Goal: Task Accomplishment & Management: Use online tool/utility

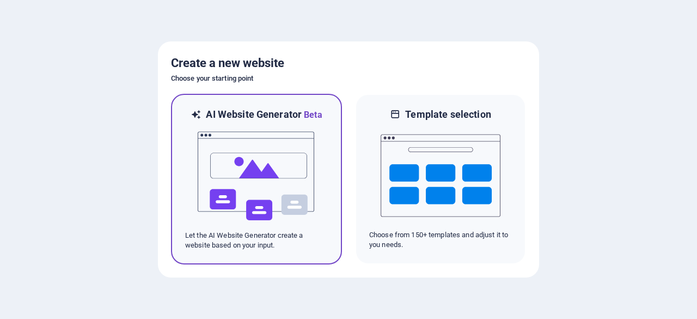
click at [295, 156] on img at bounding box center [257, 175] width 120 height 109
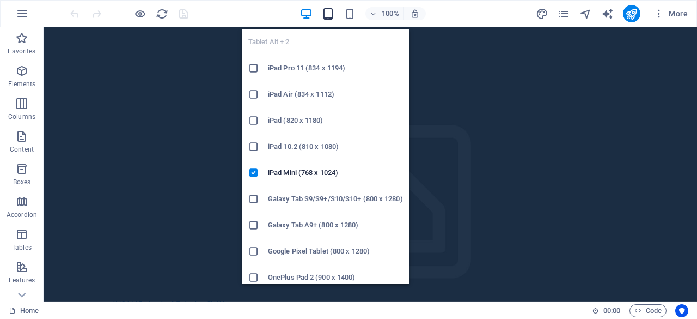
click at [332, 15] on icon "button" at bounding box center [328, 14] width 13 height 13
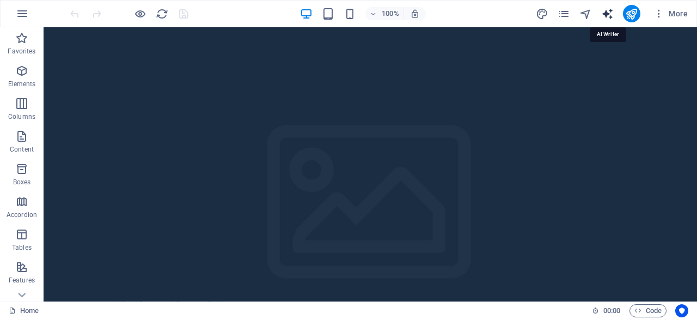
click at [607, 15] on icon "text_generator" at bounding box center [608, 14] width 13 height 13
select select "English"
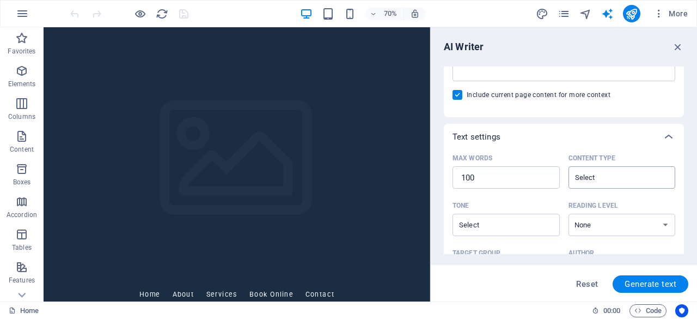
scroll to position [218, 0]
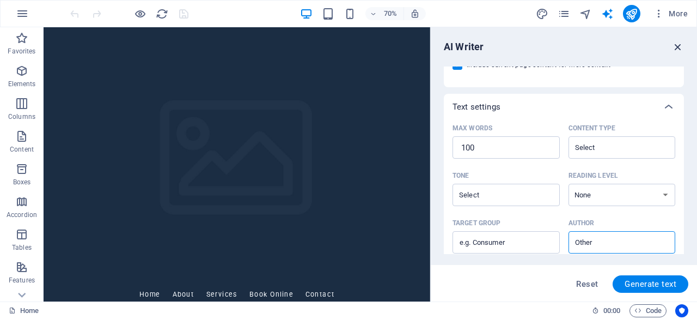
click at [681, 51] on icon "button" at bounding box center [678, 47] width 12 height 12
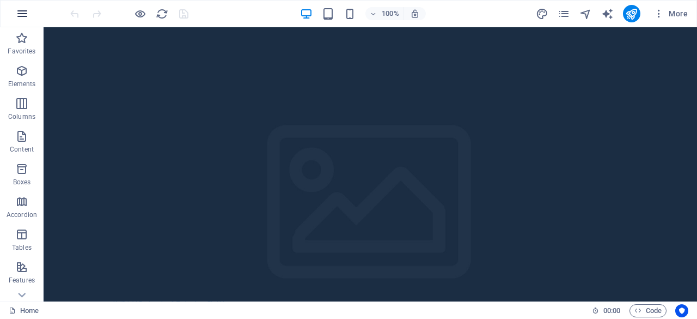
click at [24, 15] on icon "button" at bounding box center [22, 13] width 13 height 13
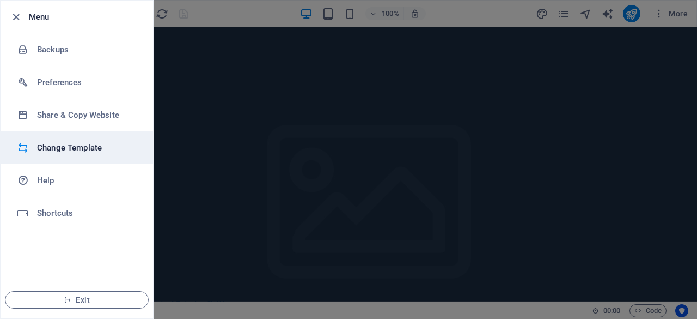
click at [82, 150] on h6 "Change Template" at bounding box center [87, 147] width 101 height 13
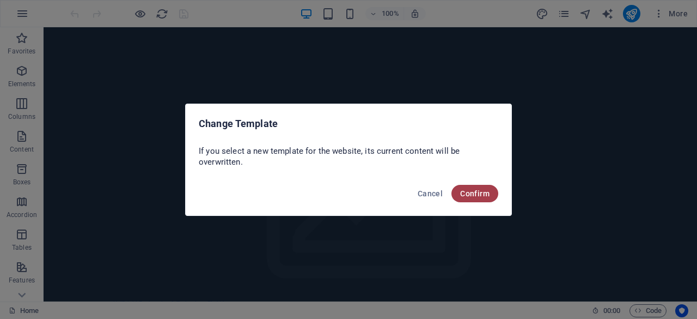
click at [479, 192] on span "Confirm" at bounding box center [474, 193] width 29 height 9
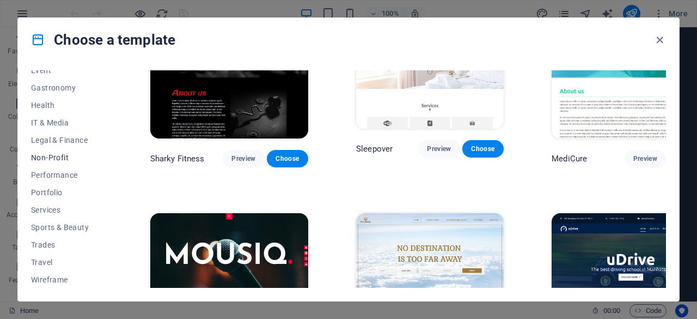
scroll to position [0, 0]
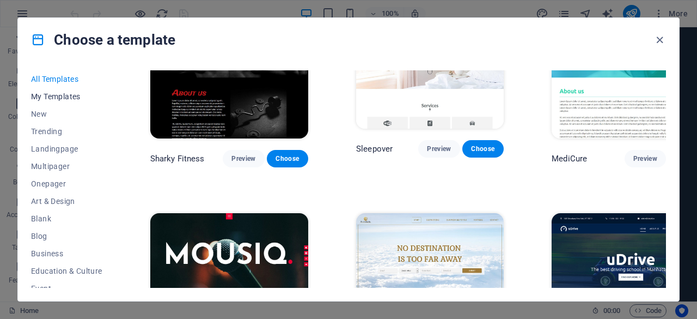
click at [64, 98] on span "My Templates" at bounding box center [66, 96] width 71 height 9
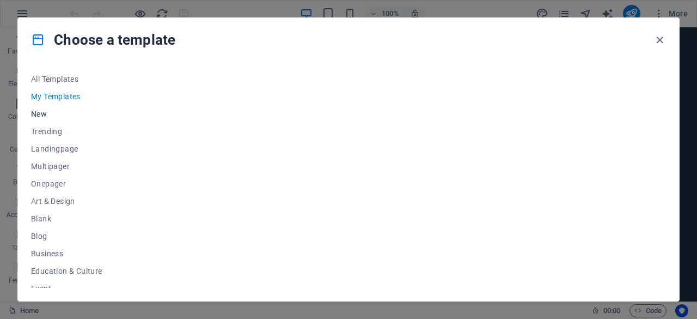
click at [45, 115] on span "New" at bounding box center [66, 114] width 71 height 9
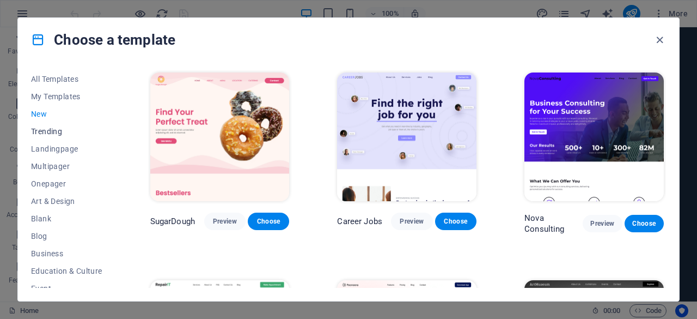
click at [52, 137] on button "Trending" at bounding box center [66, 131] width 71 height 17
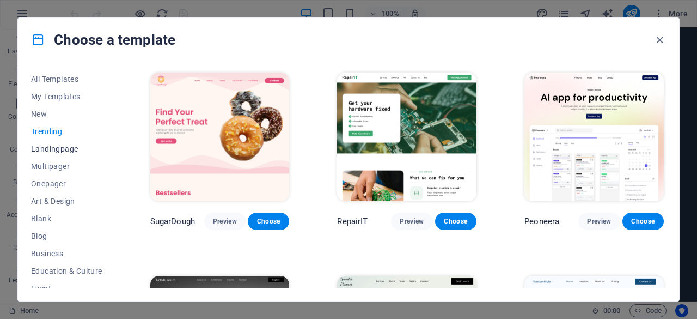
click at [59, 150] on span "Landingpage" at bounding box center [66, 148] width 71 height 9
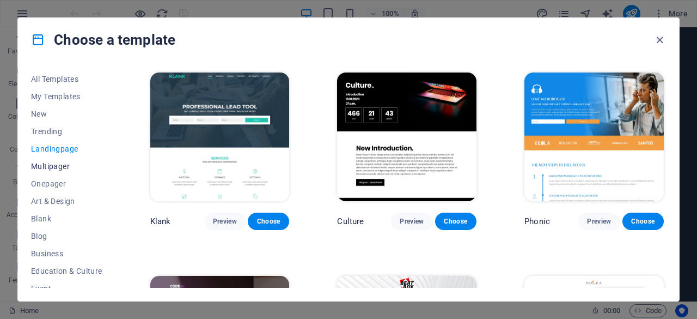
click at [56, 165] on span "Multipager" at bounding box center [66, 166] width 71 height 9
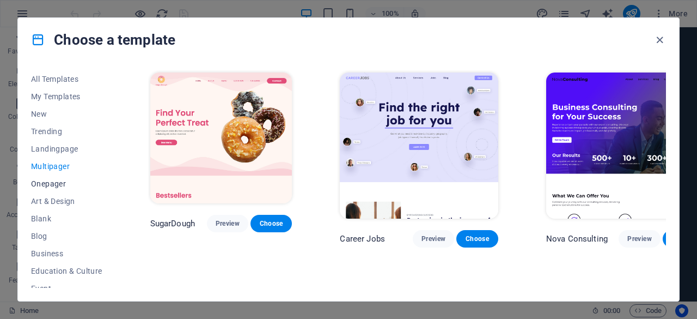
click at [47, 191] on button "Onepager" at bounding box center [66, 183] width 71 height 17
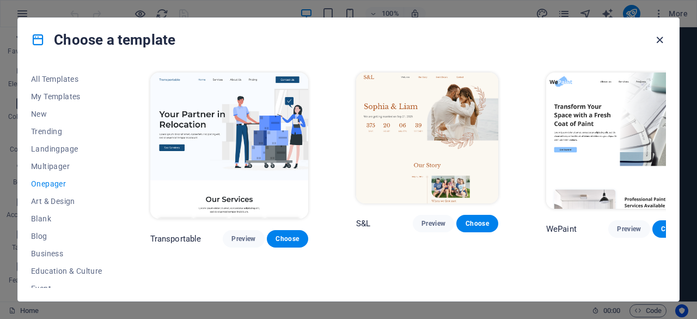
click at [658, 43] on icon "button" at bounding box center [660, 40] width 13 height 13
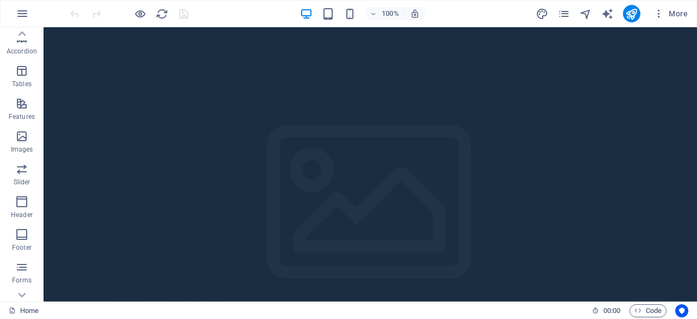
scroll to position [216, 0]
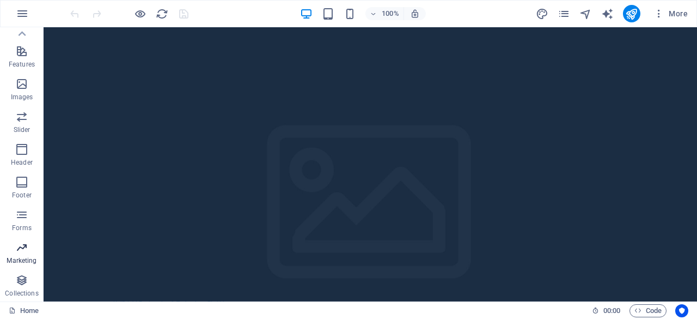
click at [25, 257] on p "Marketing" at bounding box center [22, 260] width 30 height 9
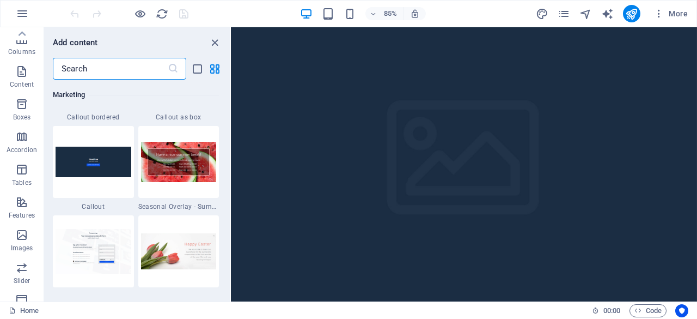
scroll to position [0, 0]
click at [21, 18] on icon "button" at bounding box center [22, 13] width 13 height 13
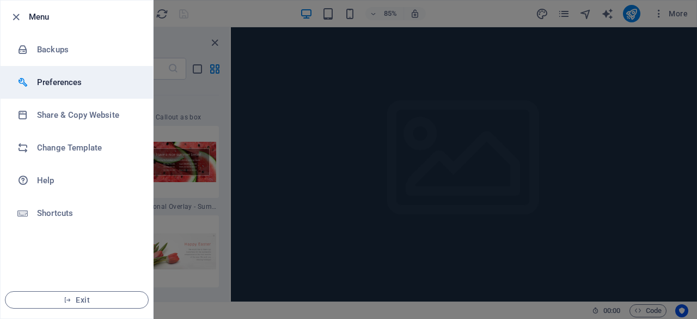
click at [53, 83] on h6 "Preferences" at bounding box center [87, 82] width 101 height 13
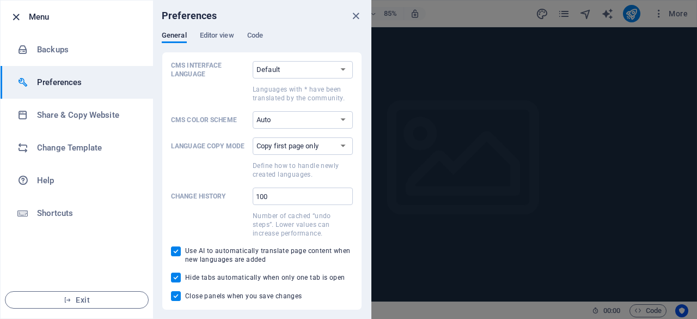
click at [21, 13] on icon "button" at bounding box center [16, 17] width 13 height 13
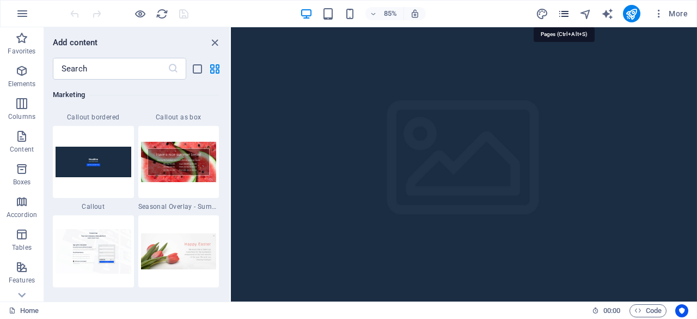
click at [568, 16] on icon "pages" at bounding box center [564, 14] width 13 height 13
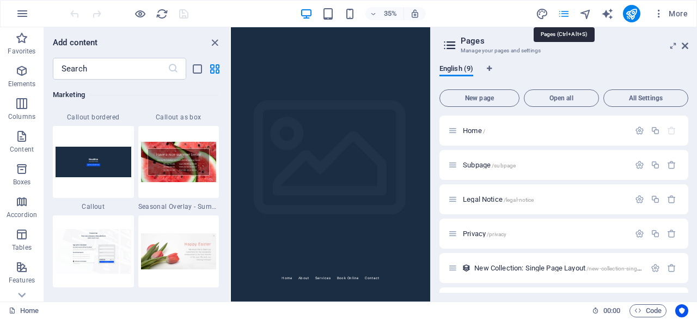
click at [568, 16] on icon "pages" at bounding box center [564, 14] width 13 height 13
click at [685, 44] on icon at bounding box center [685, 45] width 7 height 9
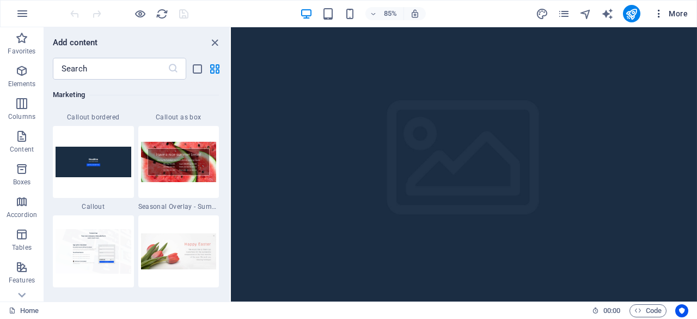
click at [680, 15] on span "More" at bounding box center [671, 13] width 34 height 11
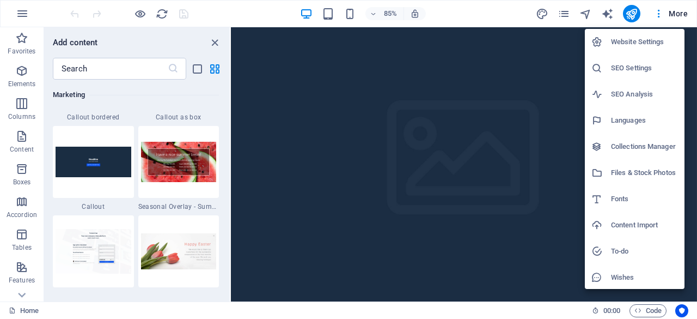
click at [658, 16] on div at bounding box center [348, 159] width 697 height 319
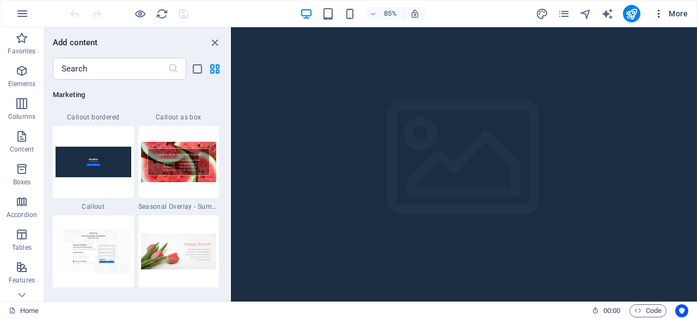
click at [661, 14] on icon "button" at bounding box center [659, 13] width 11 height 11
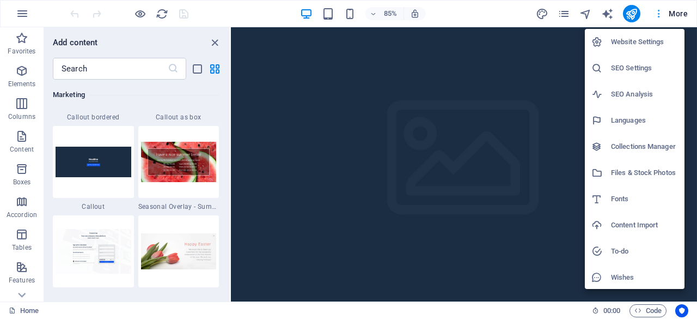
click at [661, 14] on div at bounding box center [348, 159] width 697 height 319
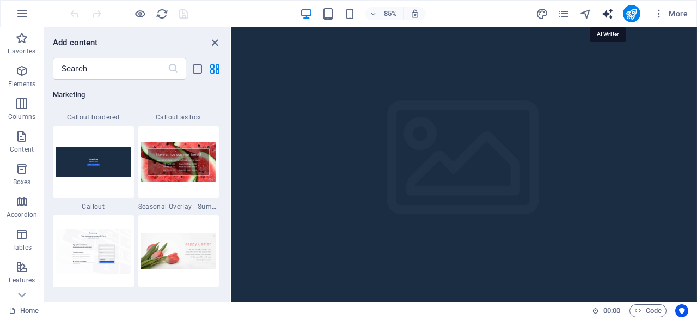
click at [613, 15] on icon "text_generator" at bounding box center [608, 14] width 13 height 13
select select "English"
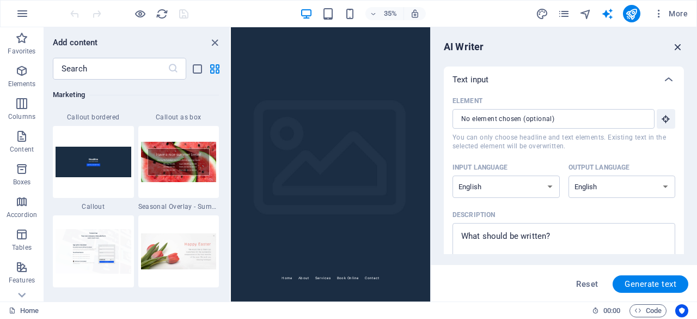
click at [678, 45] on icon "button" at bounding box center [678, 47] width 12 height 12
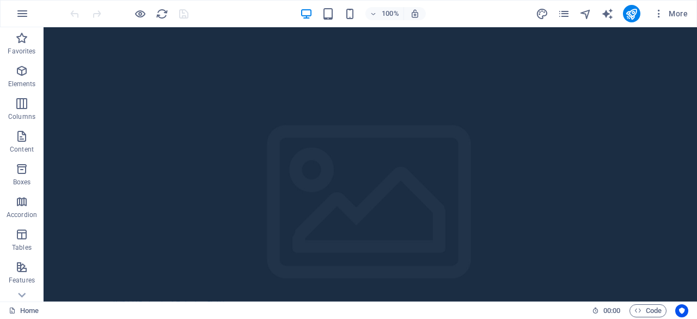
click at [264, 17] on div "100% More" at bounding box center [380, 13] width 624 height 17
click at [585, 10] on icon "navigator" at bounding box center [586, 14] width 13 height 13
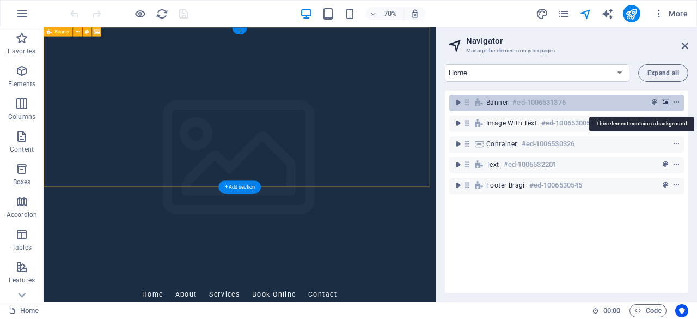
click at [662, 102] on icon "background" at bounding box center [666, 103] width 8 height 8
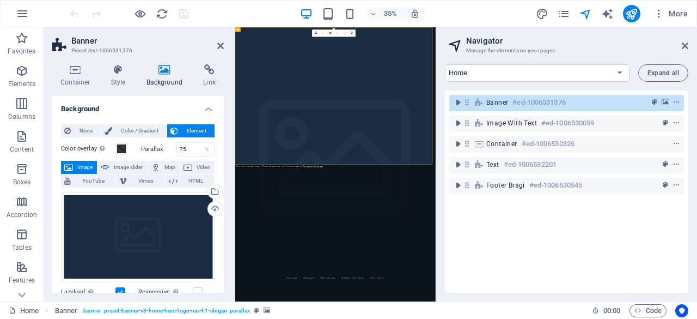
click at [228, 8] on div "35% More" at bounding box center [380, 13] width 624 height 17
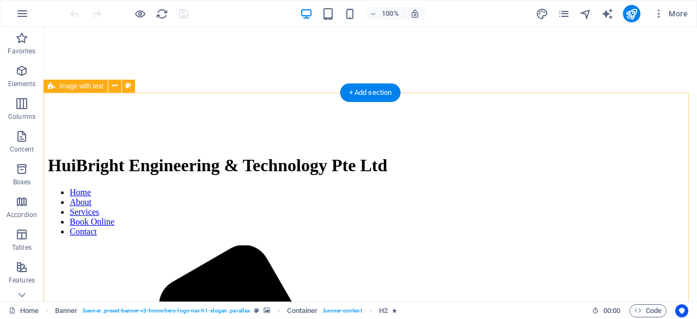
scroll to position [163, 0]
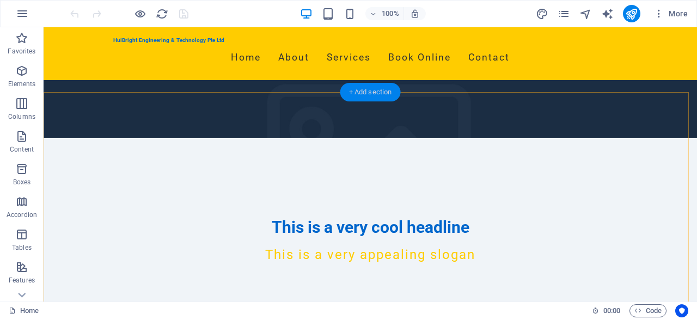
click at [369, 96] on div "+ Add section" at bounding box center [371, 92] width 60 height 19
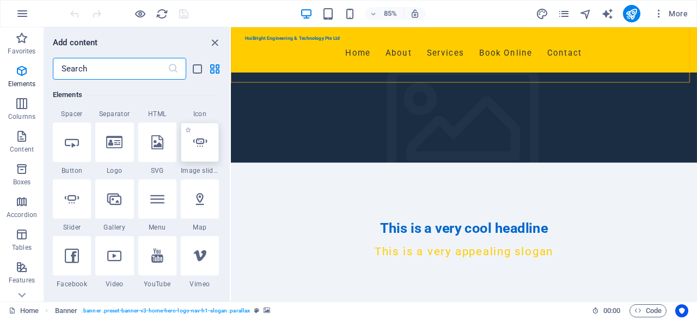
scroll to position [0, 0]
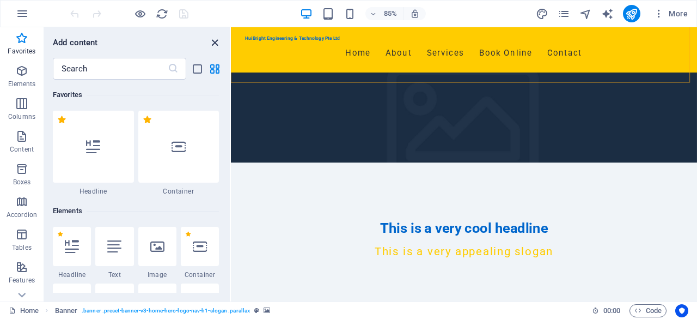
click at [217, 40] on icon "close panel" at bounding box center [215, 43] width 13 height 13
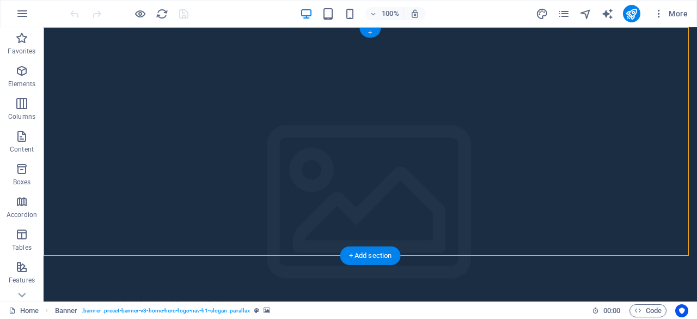
click at [373, 32] on div "+" at bounding box center [370, 33] width 21 height 10
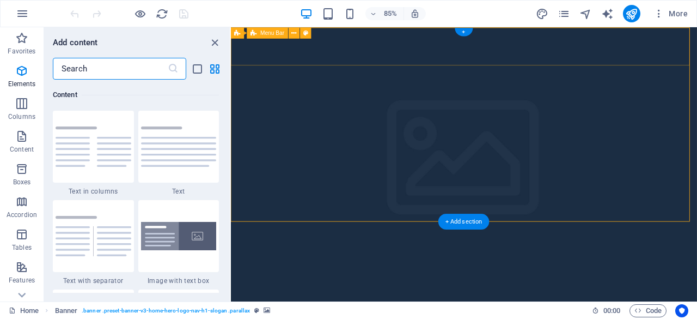
scroll to position [1906, 0]
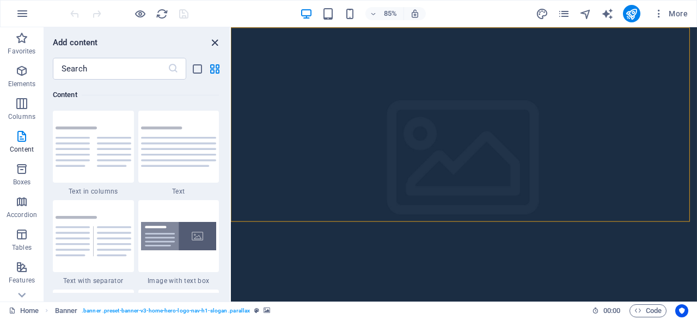
click at [212, 42] on icon "close panel" at bounding box center [215, 43] width 13 height 13
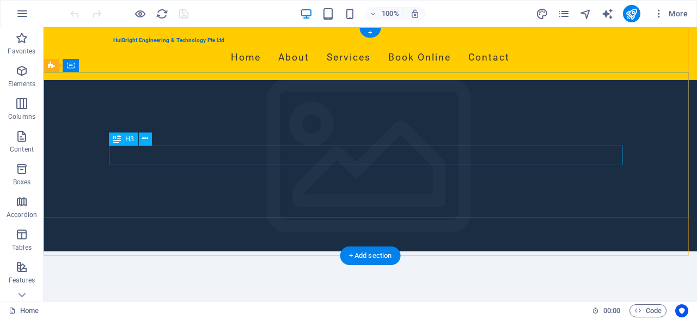
scroll to position [0, 0]
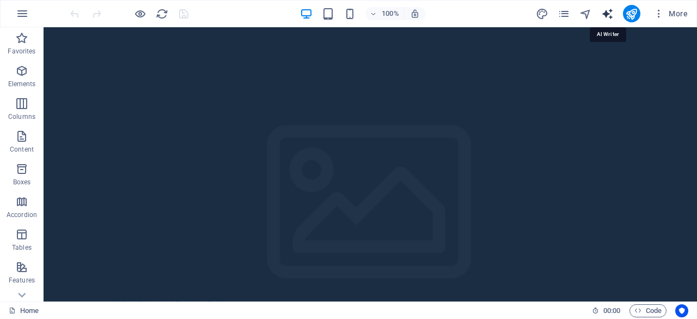
click at [610, 11] on icon "text_generator" at bounding box center [608, 14] width 13 height 13
select select "English"
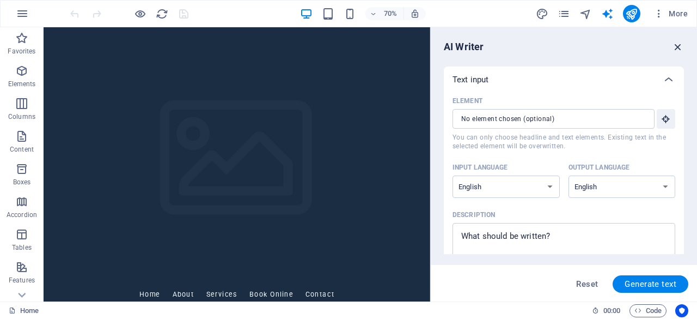
click at [677, 46] on icon "button" at bounding box center [678, 47] width 12 height 12
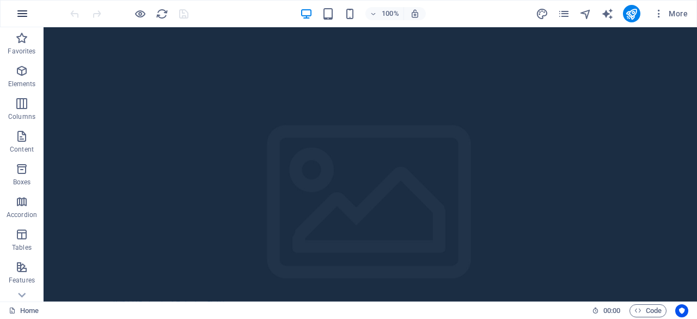
click at [26, 13] on icon "button" at bounding box center [22, 13] width 13 height 13
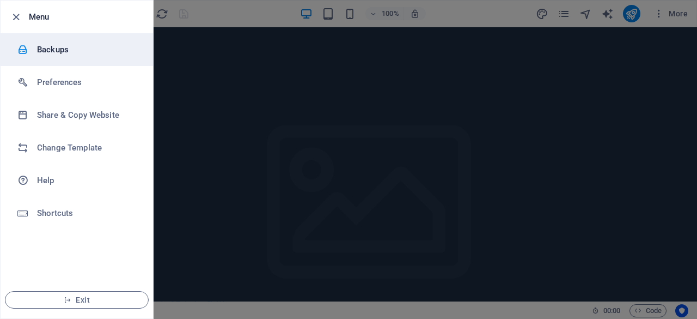
click at [59, 52] on h6 "Backups" at bounding box center [87, 49] width 101 height 13
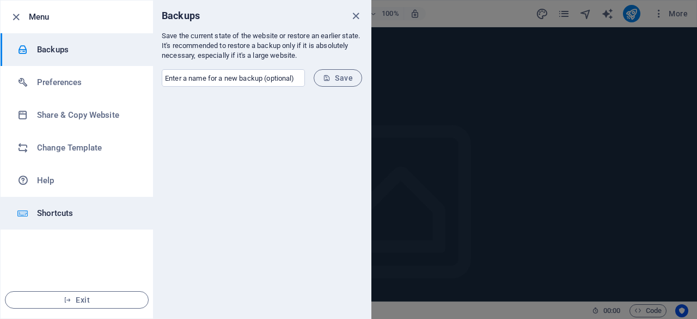
click at [62, 213] on h6 "Shortcuts" at bounding box center [87, 212] width 101 height 13
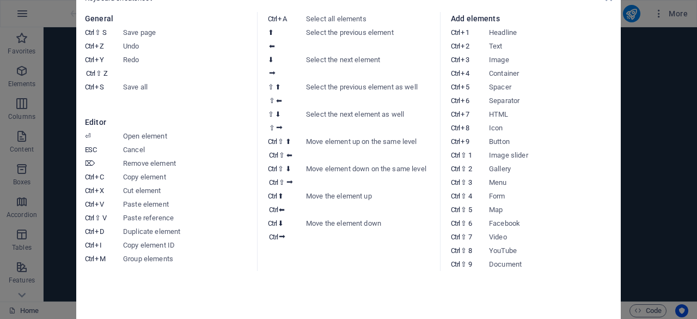
click at [68, 217] on aside "Keyboard cheatsheet General Ctrl ⇧ S Save page Ctrl Z Undo Ctrl Y Ctrl ⇧ Z Redo…" at bounding box center [348, 159] width 697 height 319
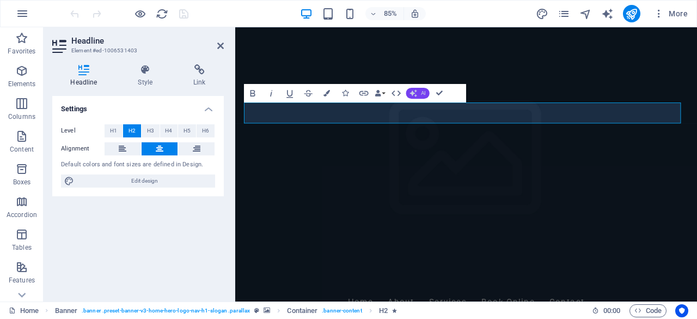
click at [422, 95] on span "AI" at bounding box center [423, 92] width 5 height 5
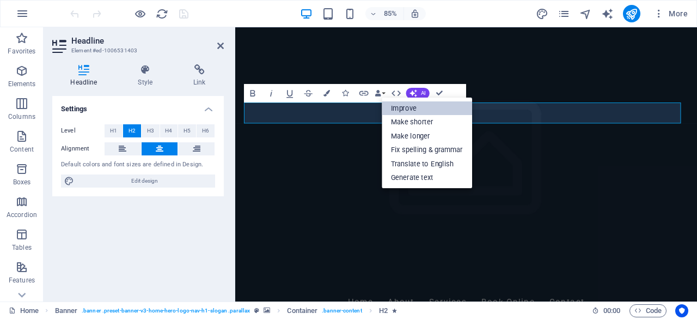
click at [420, 107] on link "Improve" at bounding box center [427, 108] width 90 height 14
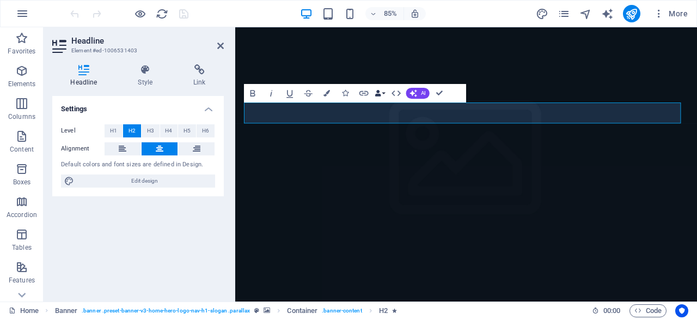
click at [384, 93] on button "Data Bindings" at bounding box center [380, 92] width 13 height 19
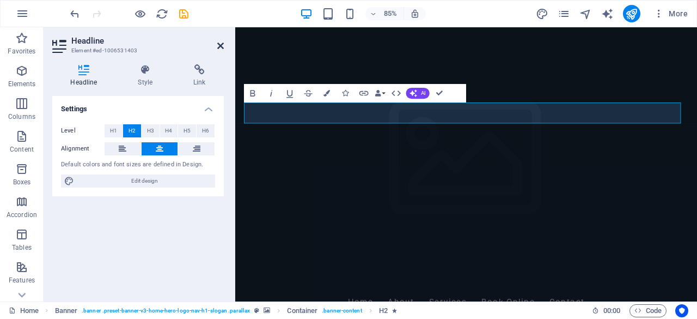
click at [221, 46] on icon at bounding box center [220, 45] width 7 height 9
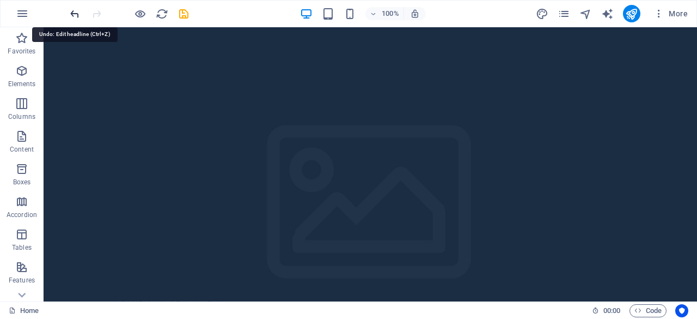
click at [74, 13] on icon "undo" at bounding box center [75, 14] width 13 height 13
click at [74, 14] on div at bounding box center [129, 13] width 122 height 17
click at [162, 14] on icon "reload" at bounding box center [162, 14] width 13 height 13
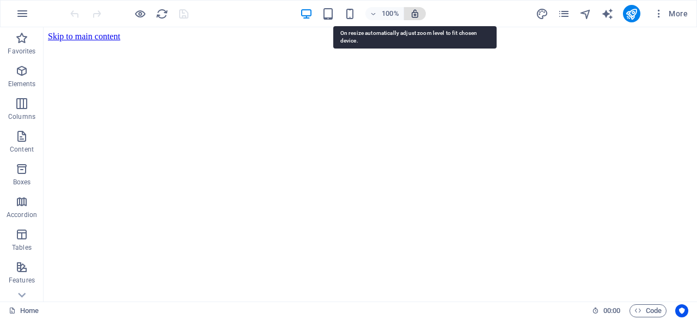
click at [418, 15] on icon "button" at bounding box center [415, 14] width 10 height 10
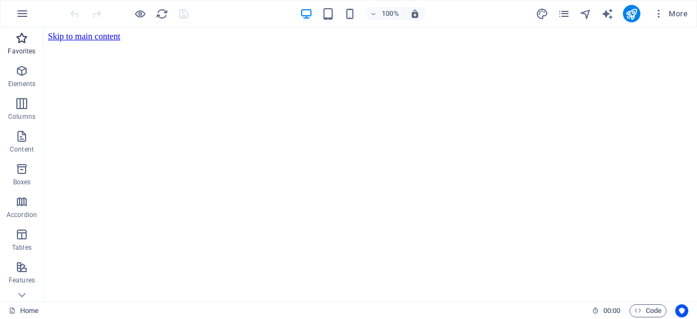
click at [20, 41] on icon "button" at bounding box center [21, 38] width 13 height 13
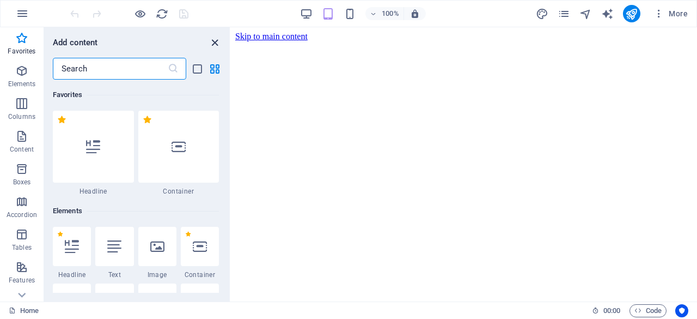
click at [217, 44] on icon "close panel" at bounding box center [215, 43] width 13 height 13
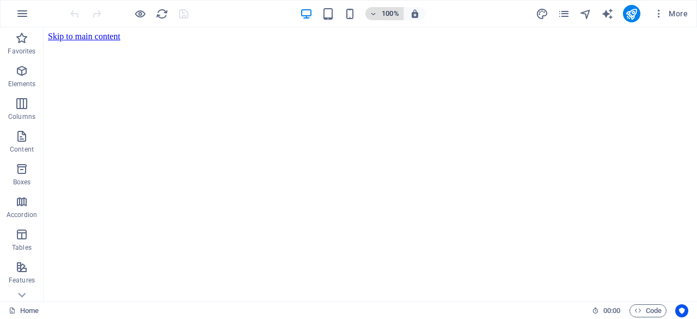
click at [377, 13] on icon "button" at bounding box center [374, 13] width 8 height 7
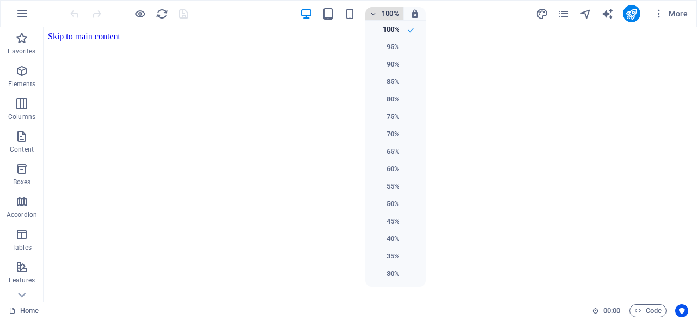
click at [377, 13] on div at bounding box center [348, 159] width 697 height 319
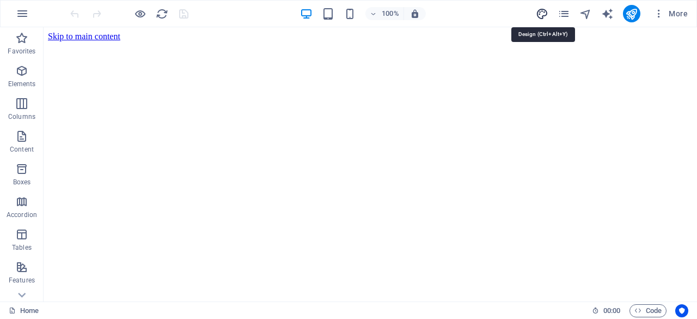
click at [542, 14] on icon "design" at bounding box center [542, 14] width 13 height 13
select select "px"
select select "200"
select select "px"
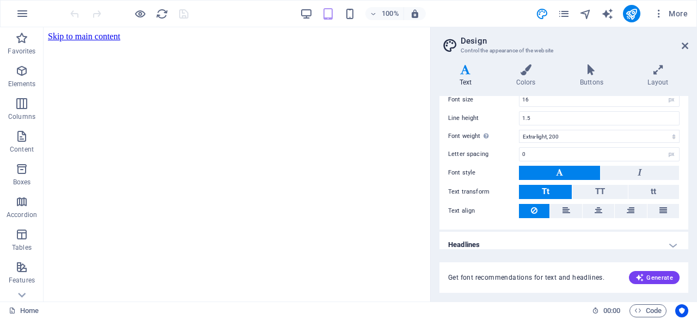
scroll to position [93, 0]
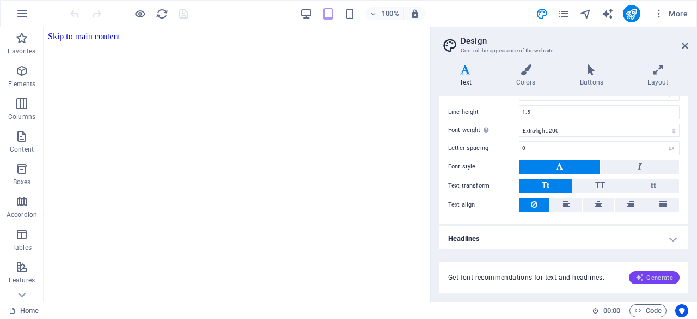
click at [665, 278] on span "Generate" at bounding box center [655, 277] width 38 height 9
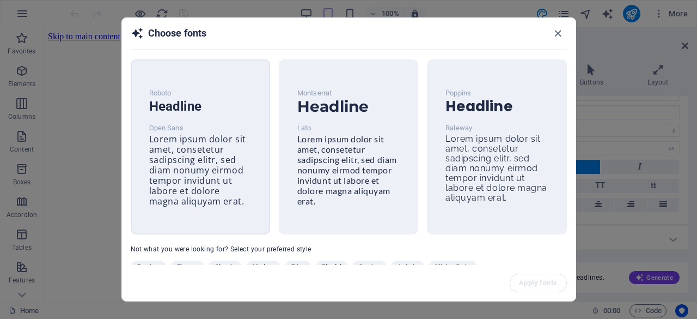
scroll to position [38, 0]
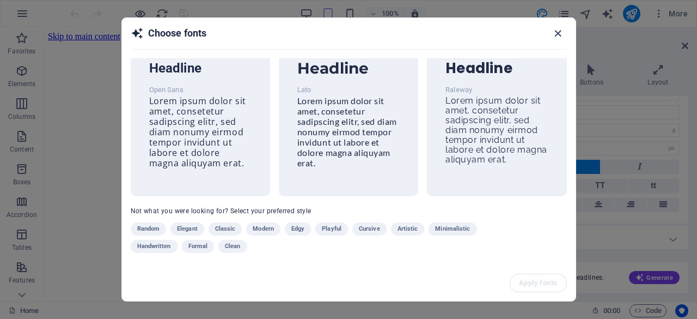
click at [558, 33] on icon "button" at bounding box center [558, 33] width 13 height 13
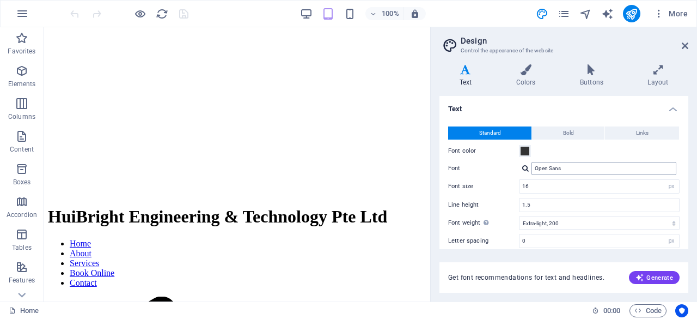
scroll to position [93, 0]
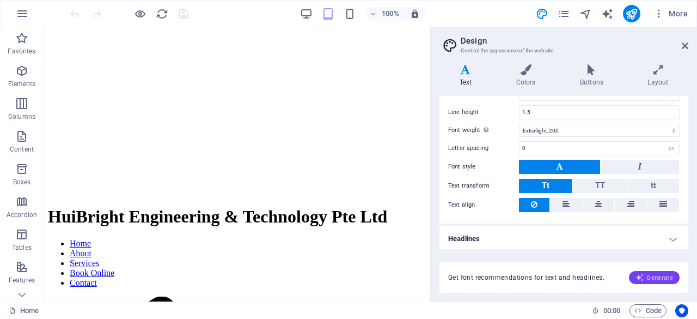
click at [664, 277] on span "Generate" at bounding box center [655, 277] width 38 height 9
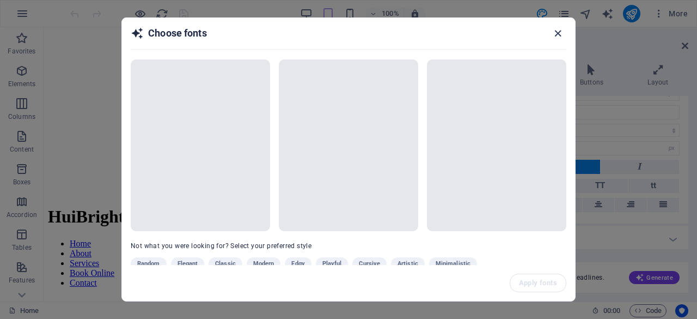
click at [558, 31] on icon "button" at bounding box center [558, 33] width 13 height 13
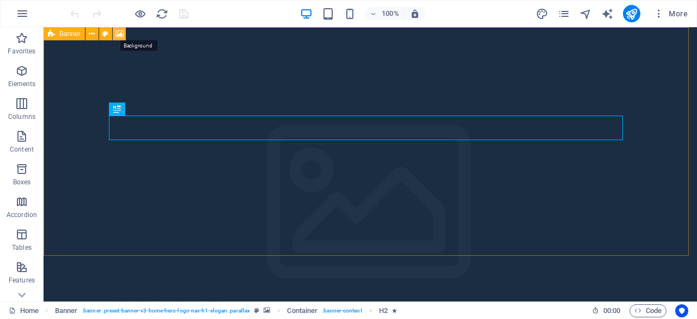
click at [119, 34] on icon at bounding box center [120, 33] width 8 height 11
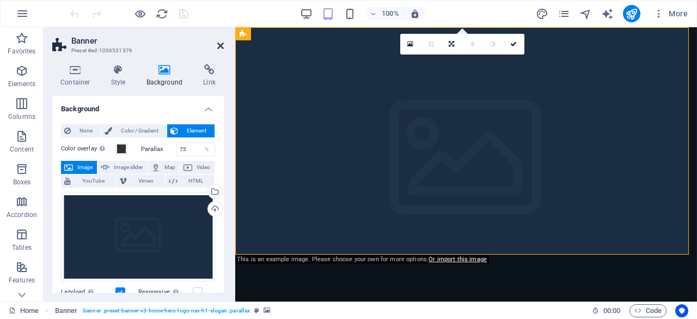
click at [218, 49] on icon at bounding box center [220, 45] width 7 height 9
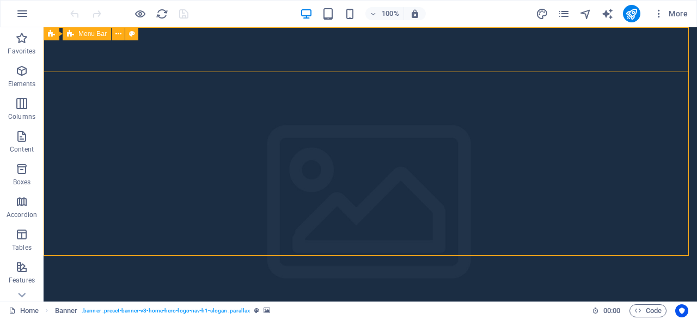
click at [89, 35] on span "Menu Bar" at bounding box center [92, 34] width 28 height 7
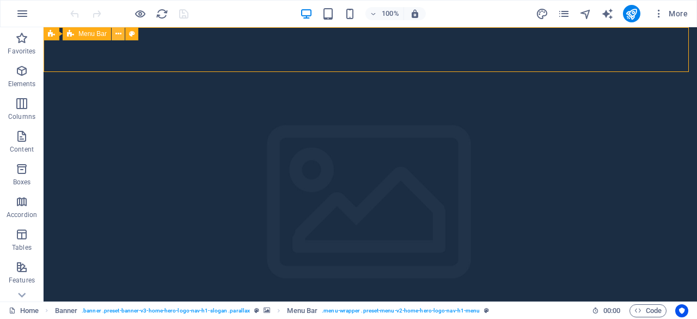
click at [120, 36] on icon at bounding box center [119, 33] width 6 height 11
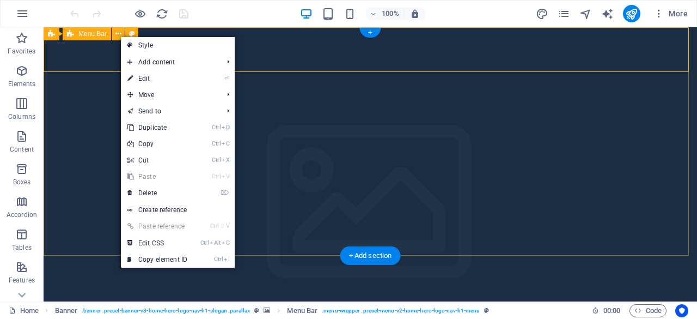
click at [80, 291] on div "HuiBright Engineering & Technology Pte Ltd Home About Services Book Online Cont…" at bounding box center [371, 317] width 654 height 53
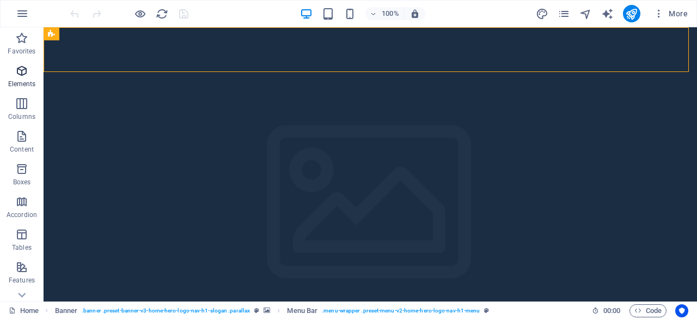
click at [22, 72] on icon "button" at bounding box center [21, 70] width 13 height 13
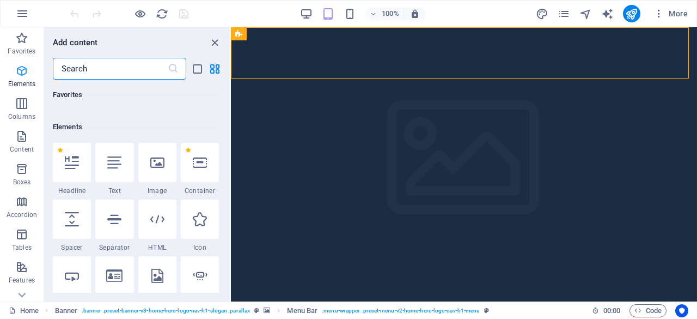
scroll to position [116, 0]
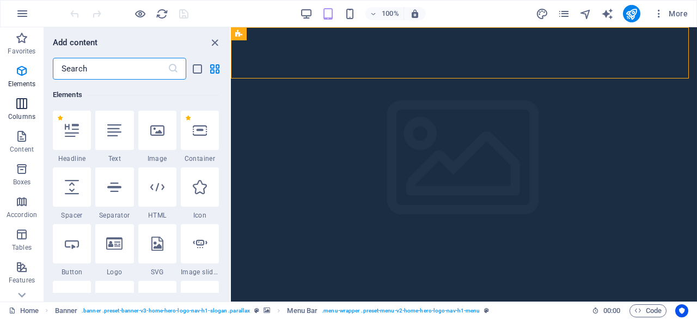
click at [21, 107] on icon "button" at bounding box center [21, 103] width 13 height 13
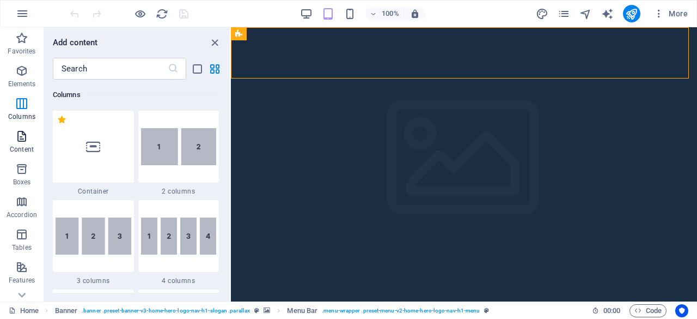
click at [22, 142] on icon "button" at bounding box center [21, 136] width 13 height 13
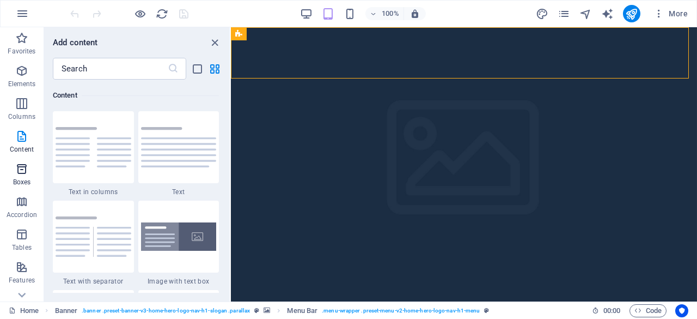
click at [25, 174] on icon "button" at bounding box center [21, 168] width 13 height 13
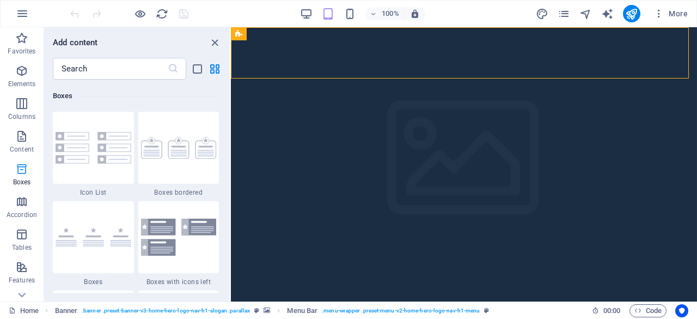
scroll to position [3005, 0]
click at [163, 14] on icon "reload" at bounding box center [162, 14] width 13 height 13
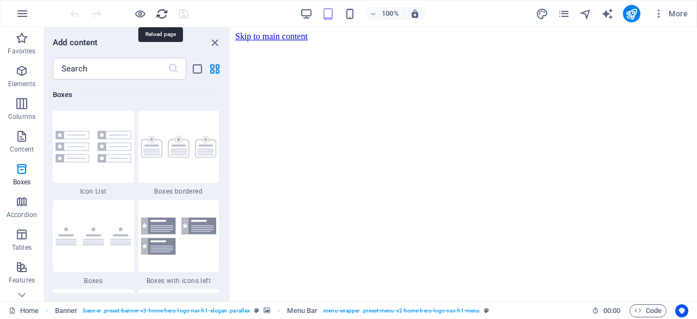
scroll to position [0, 0]
click at [24, 13] on icon "button" at bounding box center [22, 13] width 13 height 13
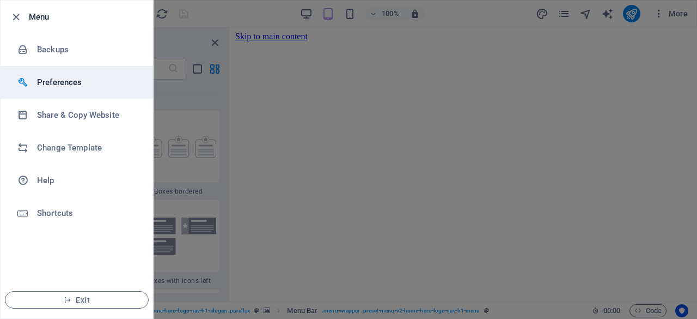
click at [62, 84] on h6 "Preferences" at bounding box center [87, 82] width 101 height 13
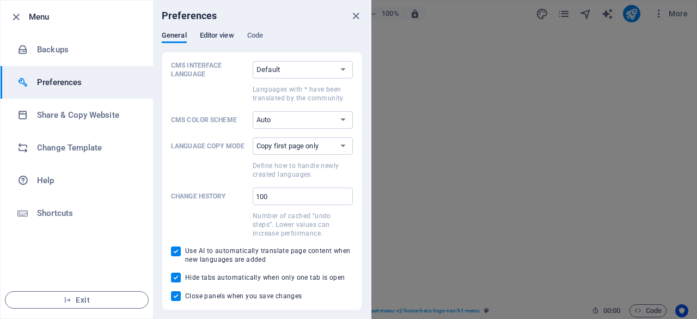
click at [214, 35] on span "Editor view" at bounding box center [217, 36] width 34 height 15
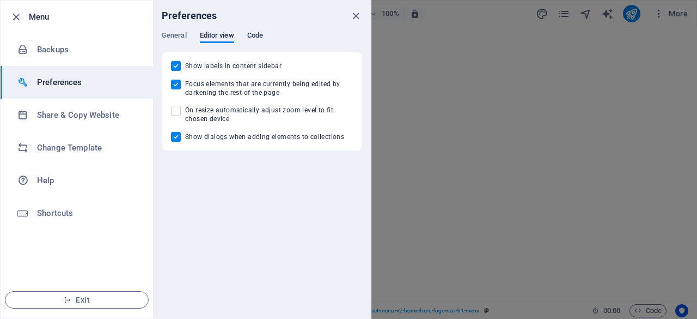
click at [260, 36] on span "Code" at bounding box center [255, 36] width 16 height 15
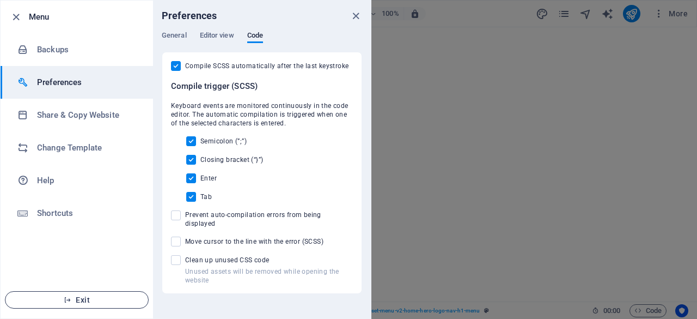
click at [76, 303] on span "Exit" at bounding box center [76, 299] width 125 height 9
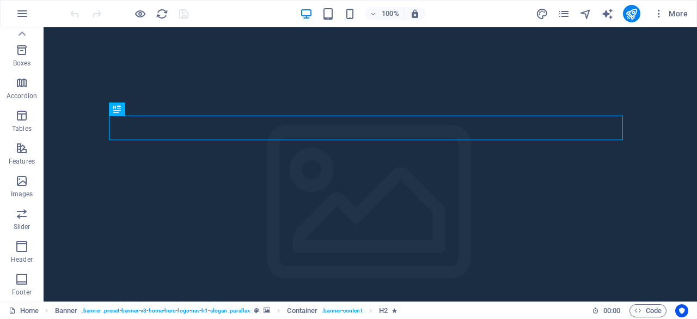
scroll to position [52, 0]
click at [24, 11] on icon "button" at bounding box center [22, 13] width 13 height 13
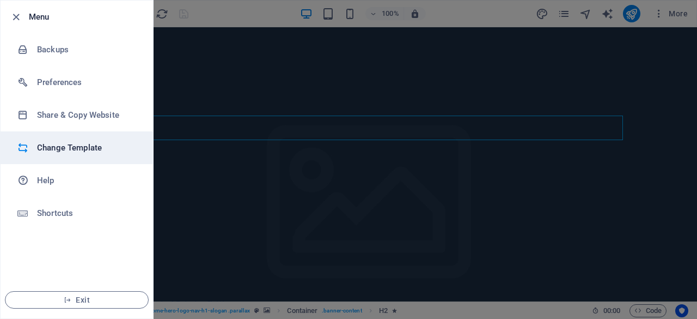
click at [78, 149] on h6 "Change Template" at bounding box center [87, 147] width 101 height 13
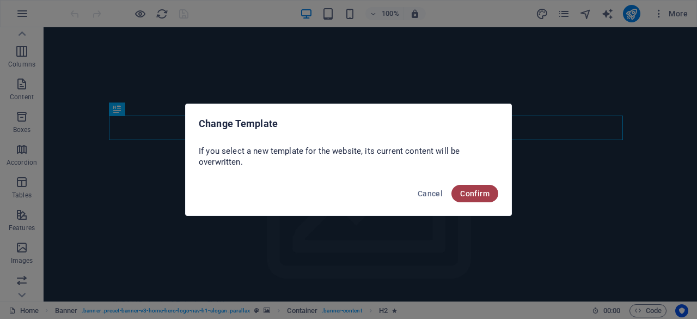
click at [477, 191] on span "Confirm" at bounding box center [474, 193] width 29 height 9
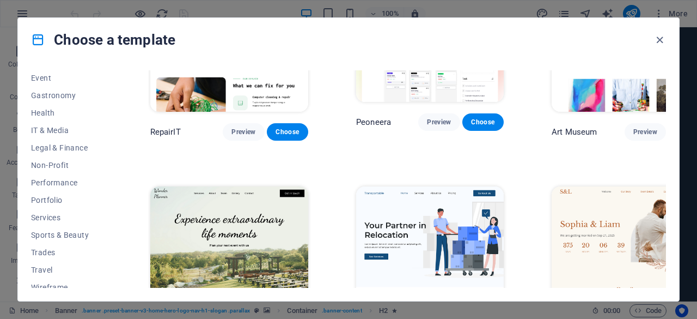
scroll to position [218, 0]
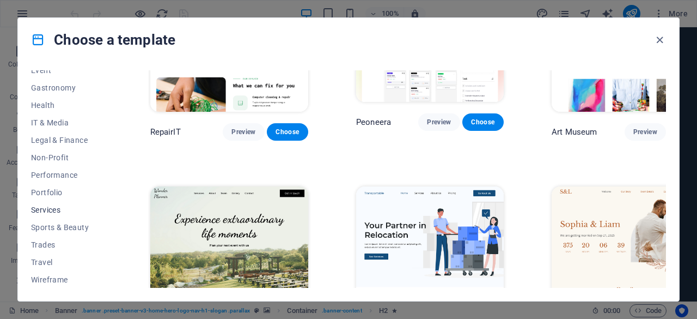
click at [50, 214] on span "Services" at bounding box center [66, 209] width 71 height 9
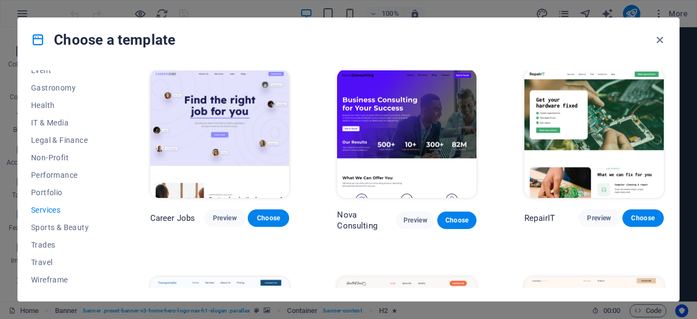
scroll to position [0, 0]
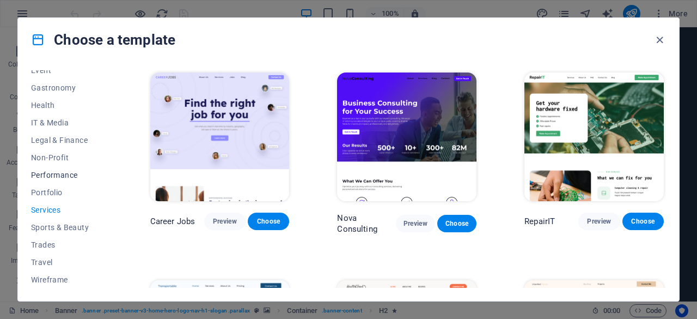
click at [62, 177] on span "Performance" at bounding box center [66, 175] width 71 height 9
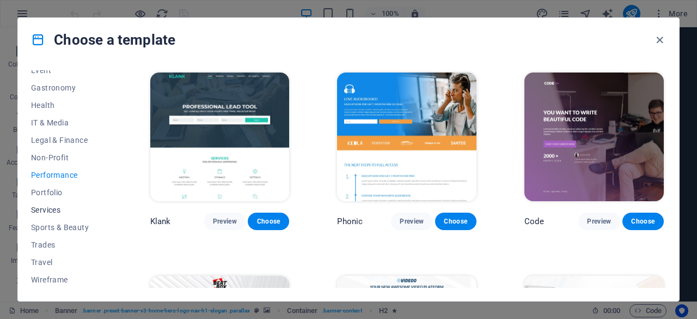
click at [52, 208] on span "Services" at bounding box center [66, 209] width 71 height 9
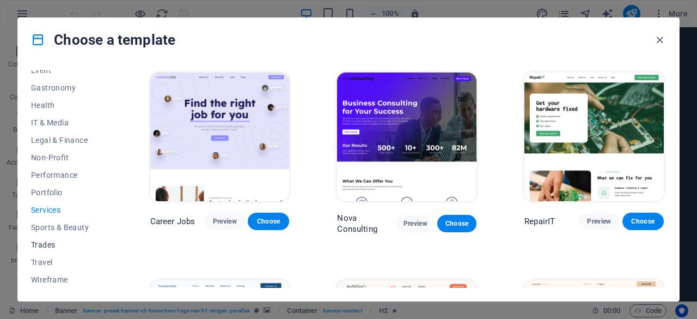
click at [47, 246] on span "Trades" at bounding box center [66, 244] width 71 height 9
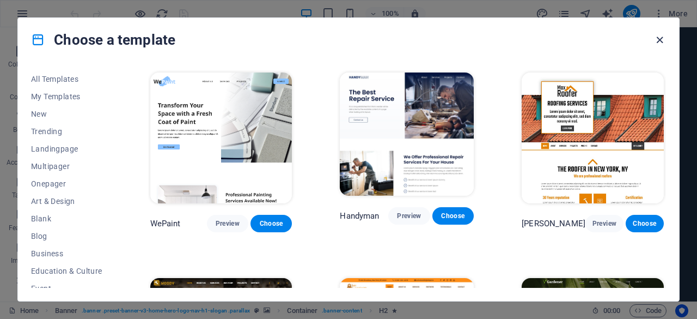
click at [661, 38] on icon "button" at bounding box center [660, 40] width 13 height 13
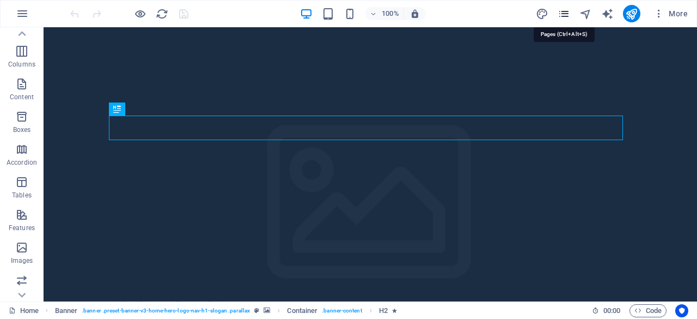
click at [567, 14] on icon "pages" at bounding box center [564, 14] width 13 height 13
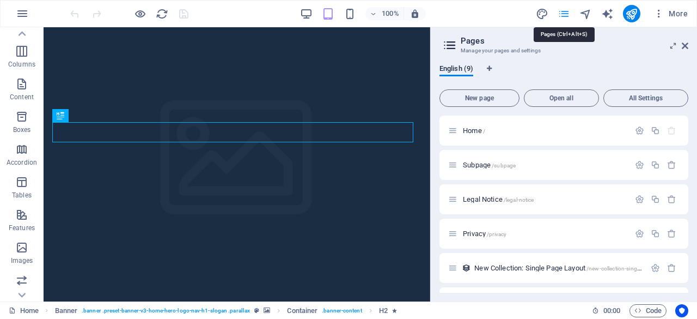
click at [567, 14] on icon "pages" at bounding box center [564, 14] width 13 height 13
click at [688, 45] on icon at bounding box center [685, 45] width 7 height 9
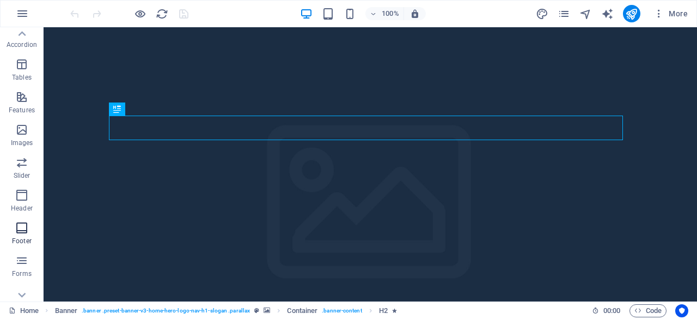
scroll to position [216, 0]
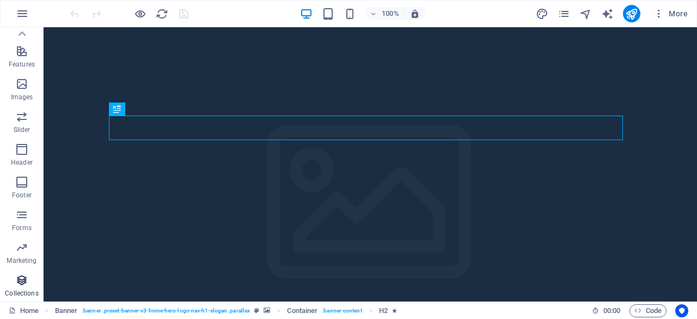
click at [23, 284] on icon "button" at bounding box center [21, 280] width 13 height 13
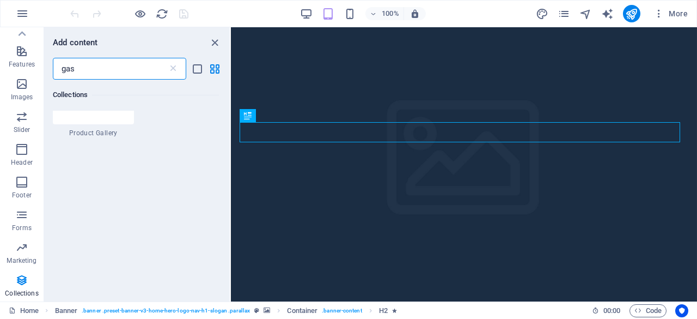
scroll to position [0, 0]
type input "gas detector"
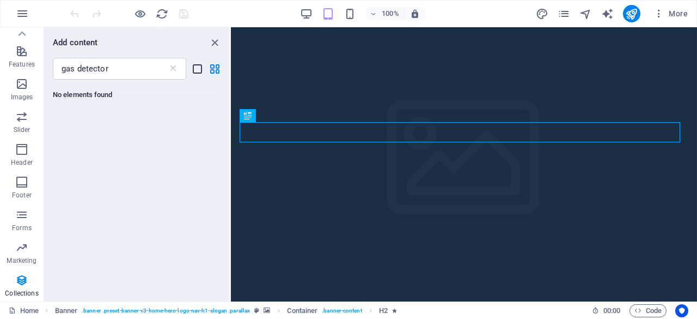
click at [197, 69] on icon "list-view" at bounding box center [197, 69] width 13 height 13
click at [217, 71] on icon "grid-view" at bounding box center [215, 69] width 13 height 13
click at [215, 39] on icon "close panel" at bounding box center [215, 43] width 13 height 13
